Goal: Entertainment & Leisure: Consume media (video, audio)

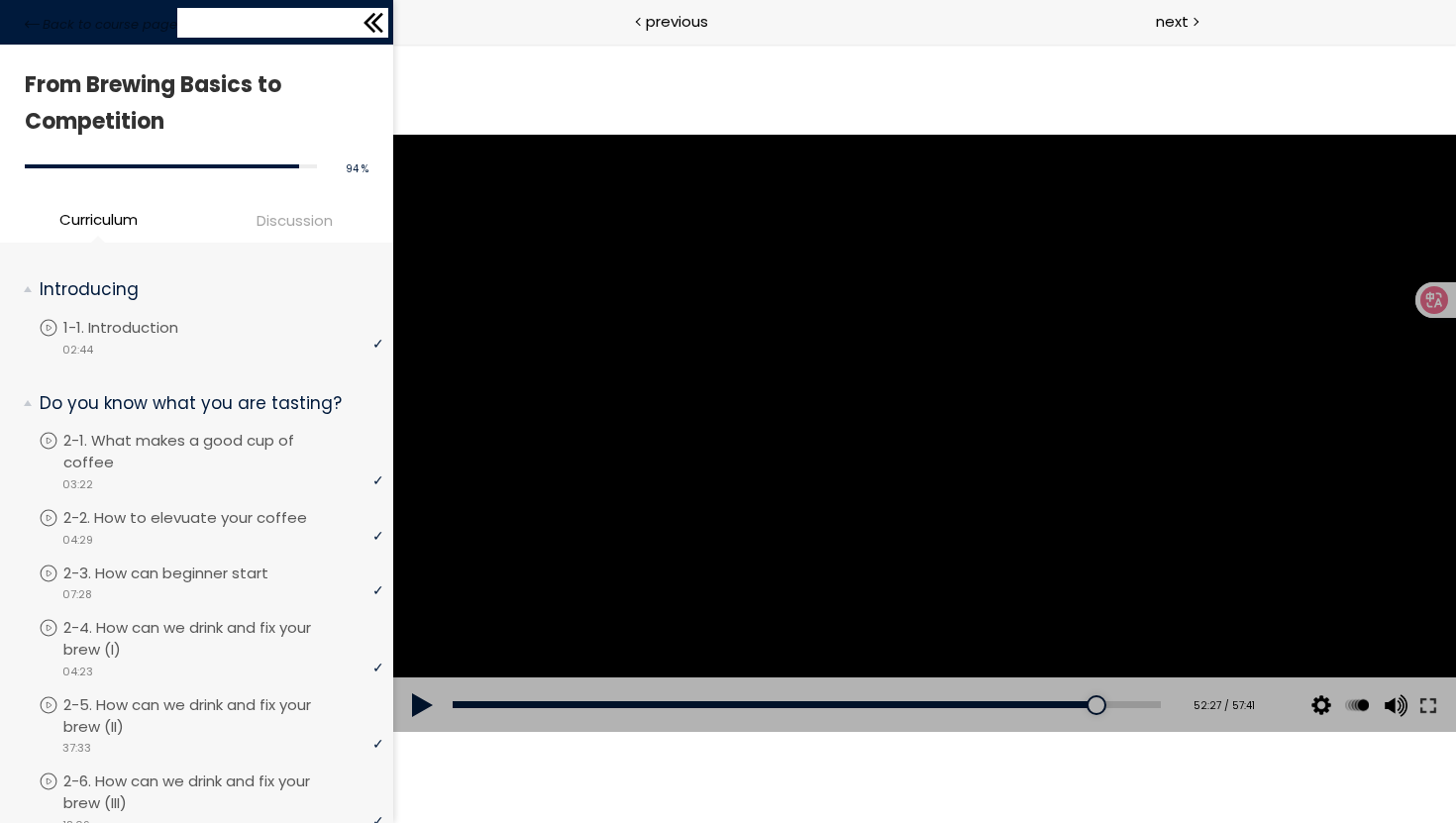
scroll to position [1713, 0]
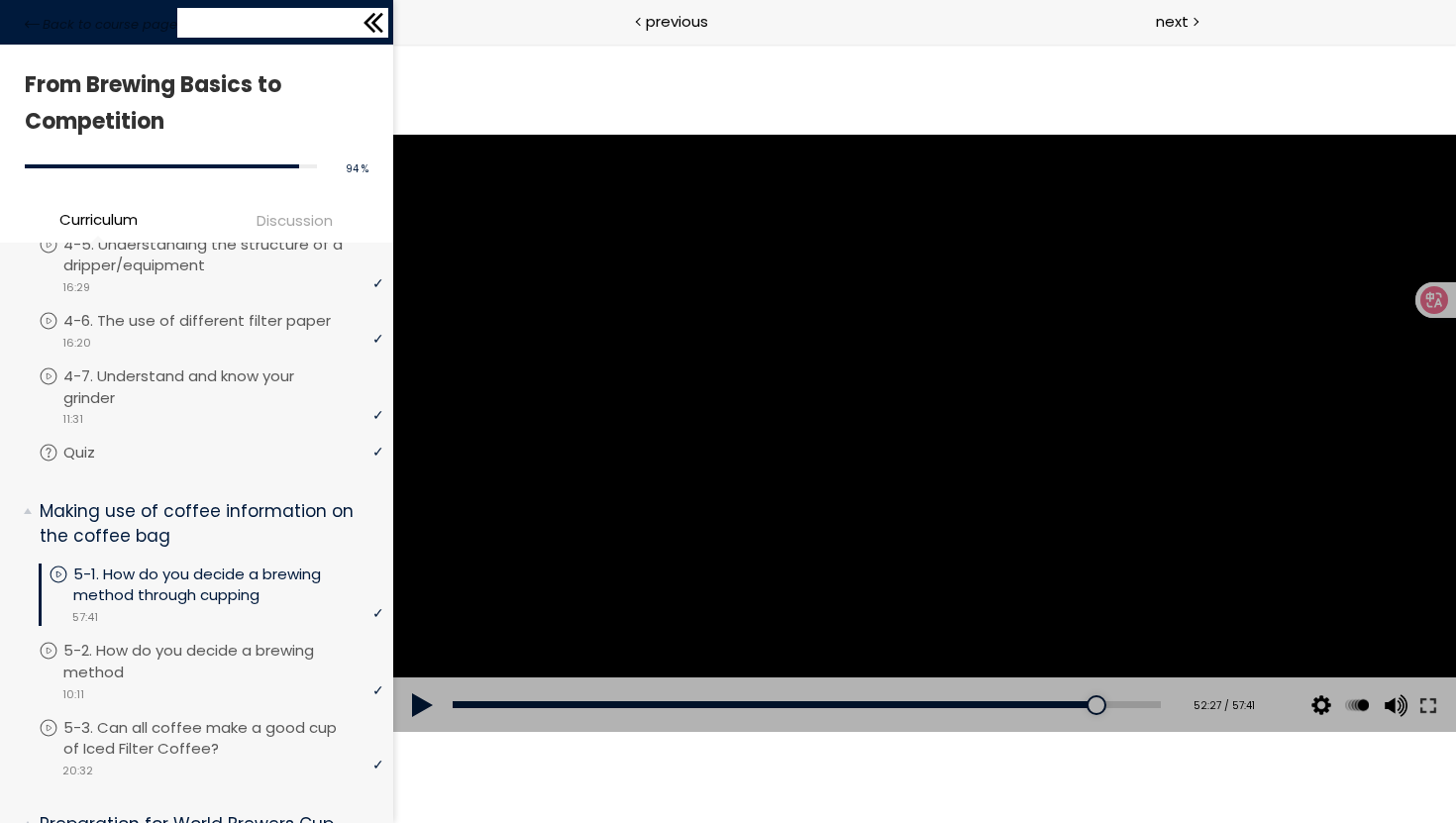
click at [349, 17] on div at bounding box center [282, 23] width 211 height 30
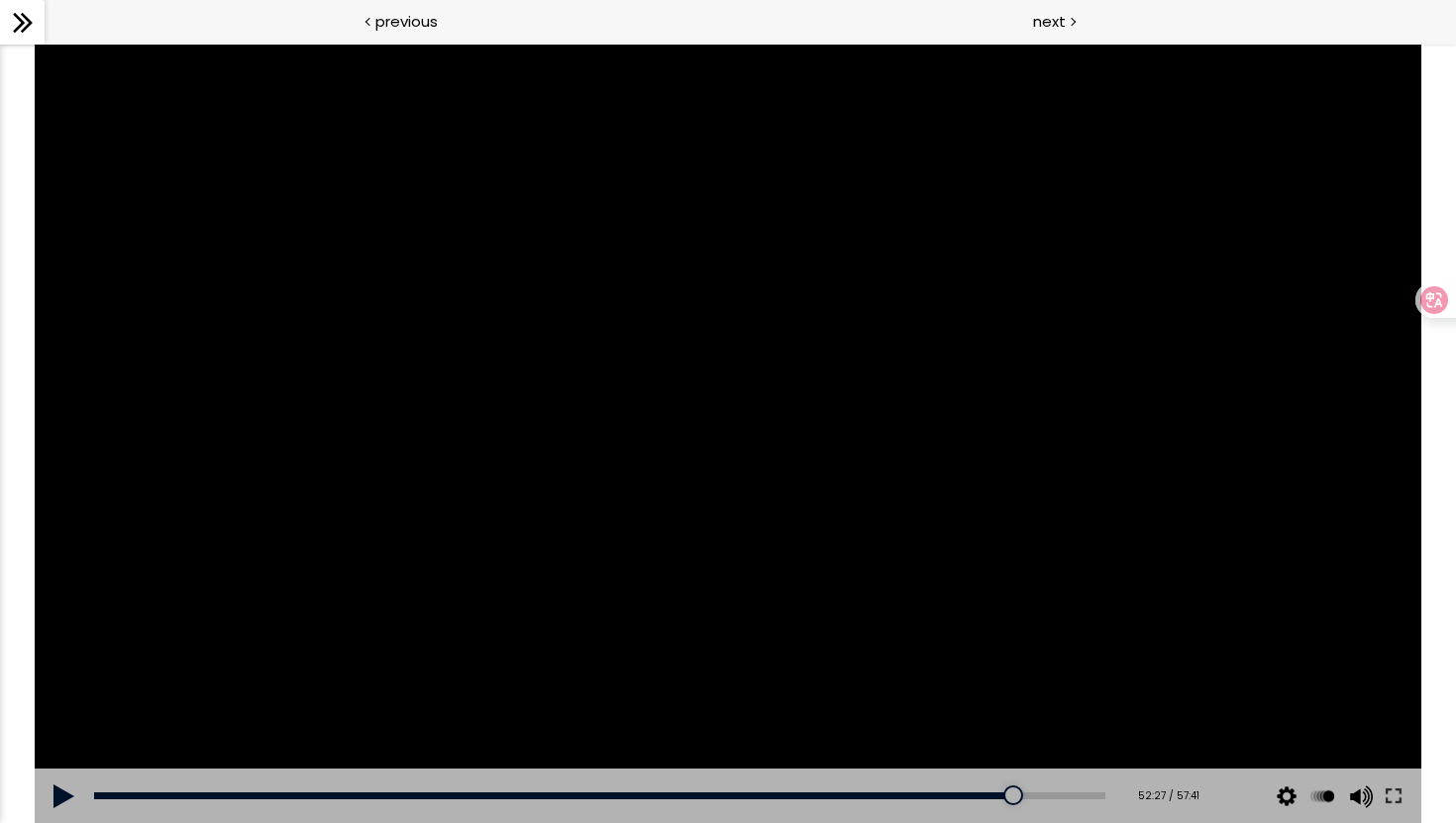
click at [577, 591] on div at bounding box center [728, 433] width 1385 height 779
click at [1390, 799] on button at bounding box center [1393, 796] width 36 height 56
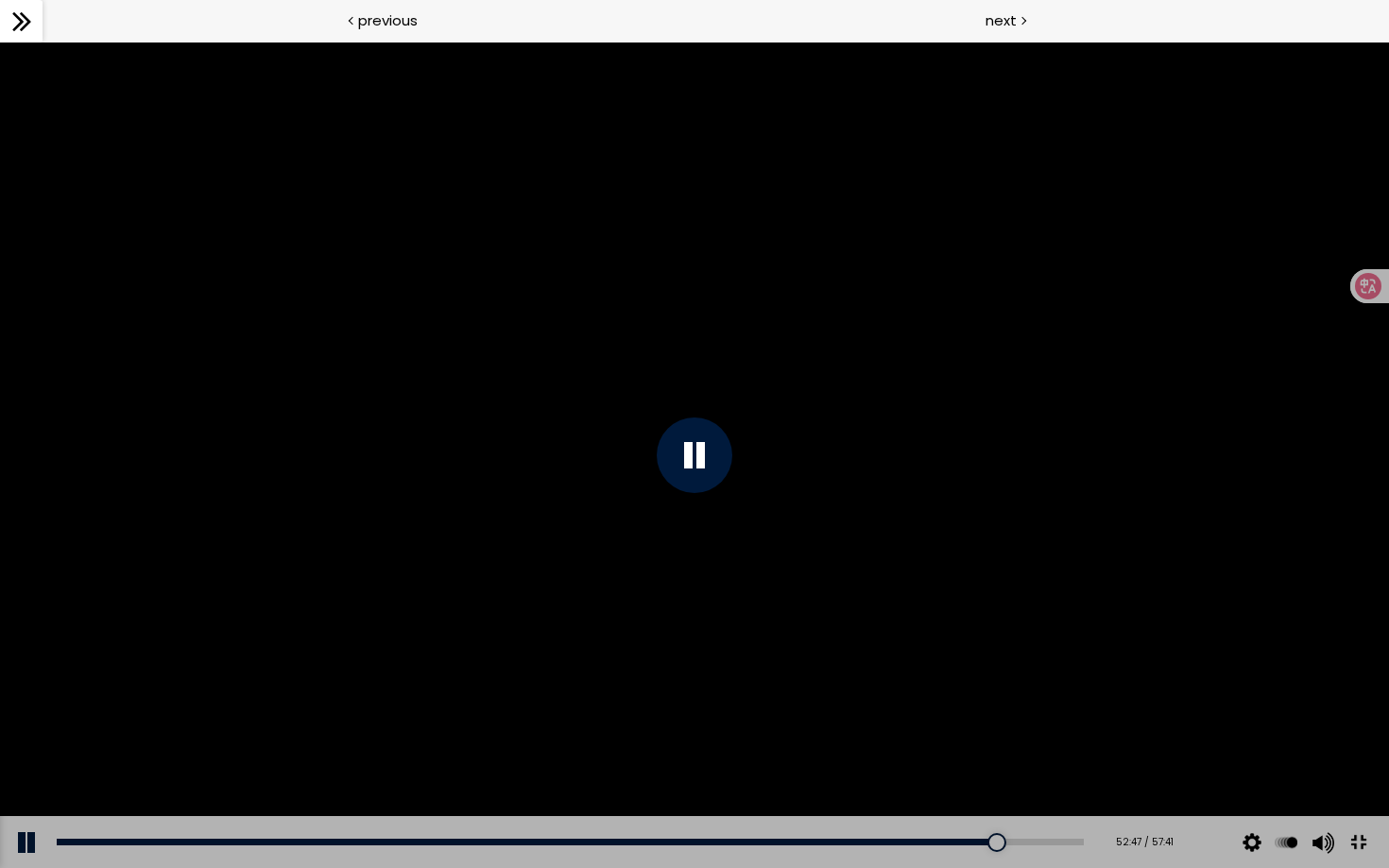
click at [946, 565] on div at bounding box center [694, 455] width 1389 height 826
click at [949, 560] on div at bounding box center [694, 455] width 1389 height 826
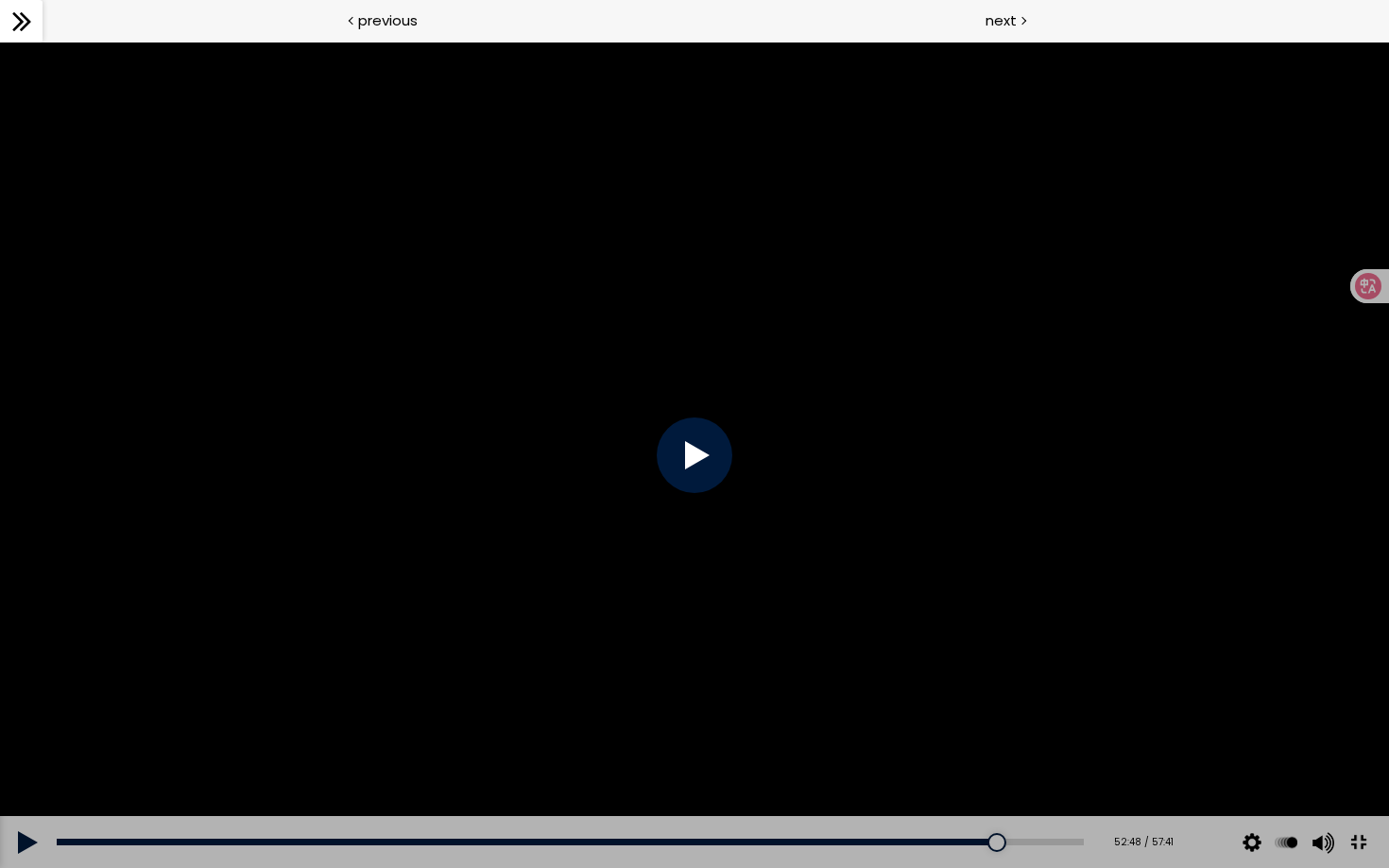
click at [949, 560] on div at bounding box center [694, 455] width 1389 height 826
click at [1206, 784] on div at bounding box center [694, 455] width 1389 height 826
click at [1358, 784] on button at bounding box center [1358, 842] width 43 height 43
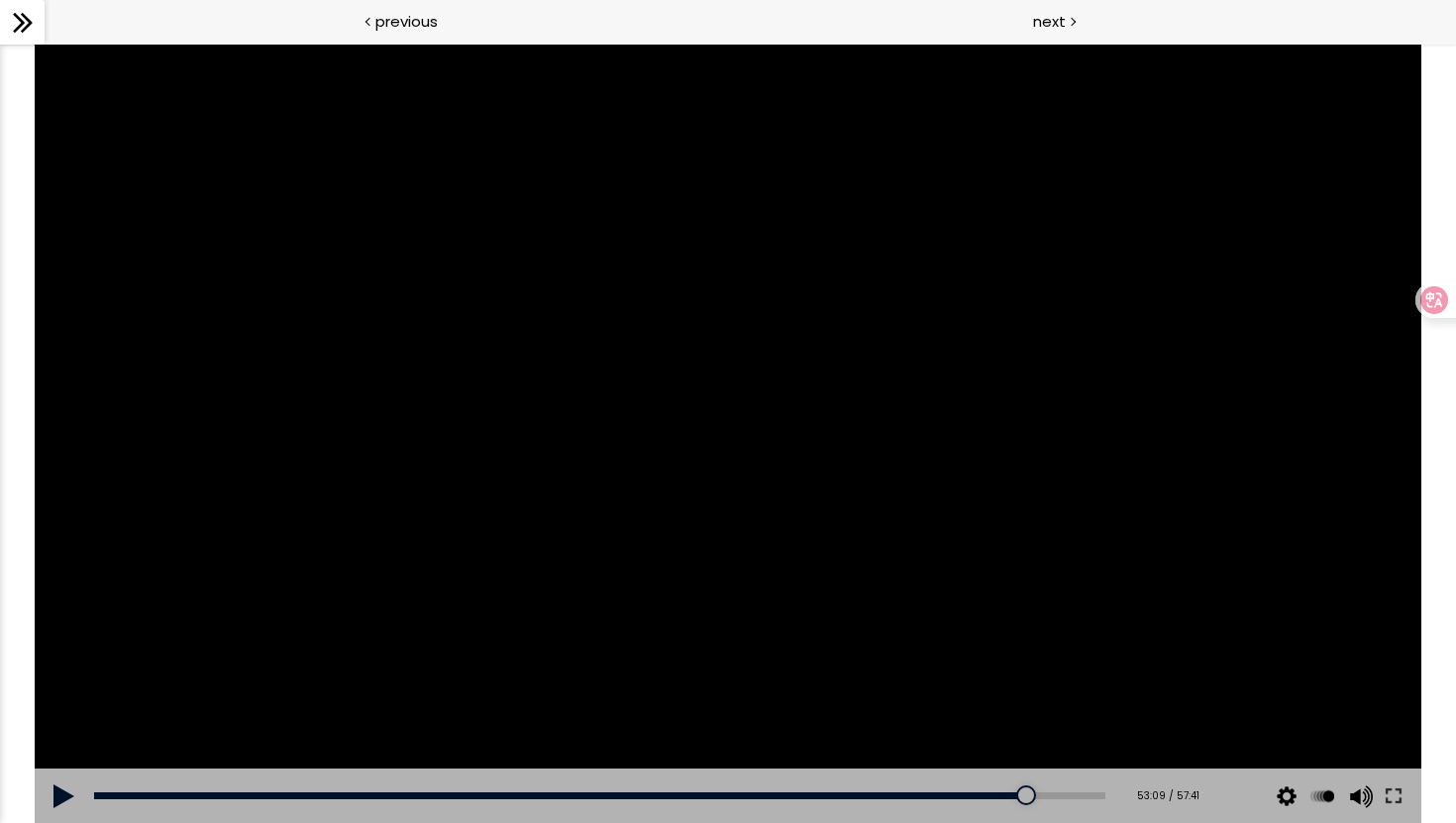
click at [563, 333] on div at bounding box center [728, 433] width 1385 height 779
